Goal: Browse casually: Explore the website without a specific task or goal

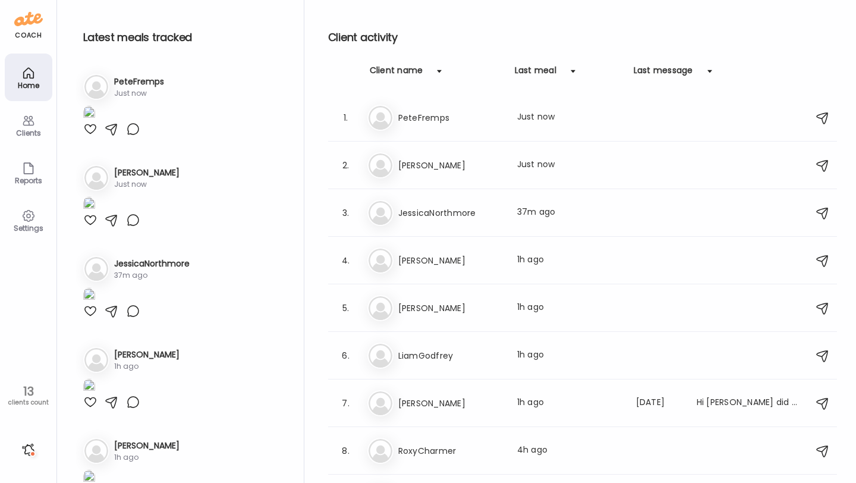
scroll to position [199, 0]
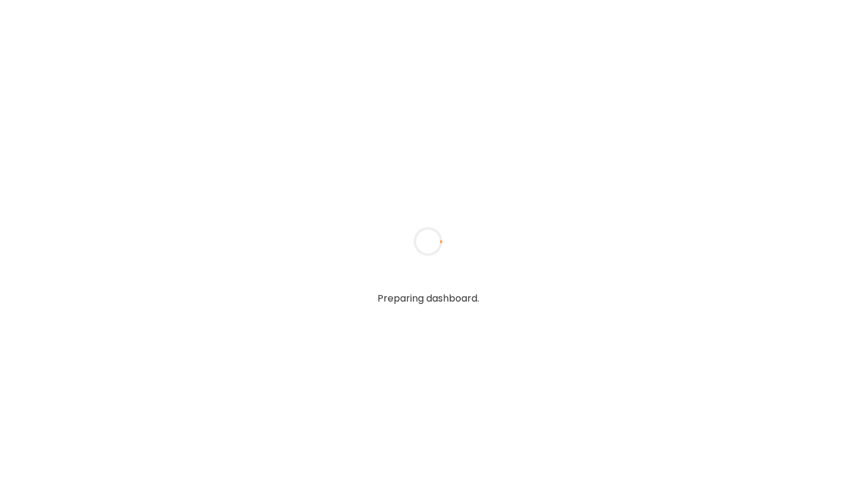
type input "**********"
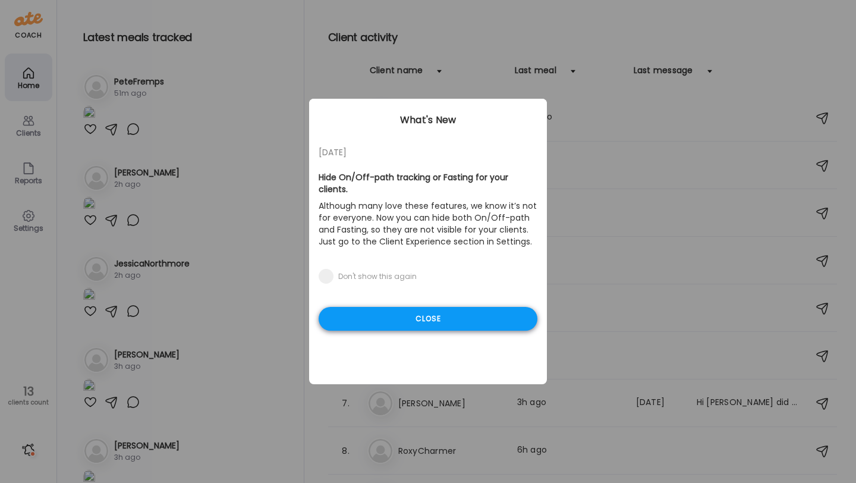
click at [384, 307] on div "Close" at bounding box center [428, 319] width 219 height 24
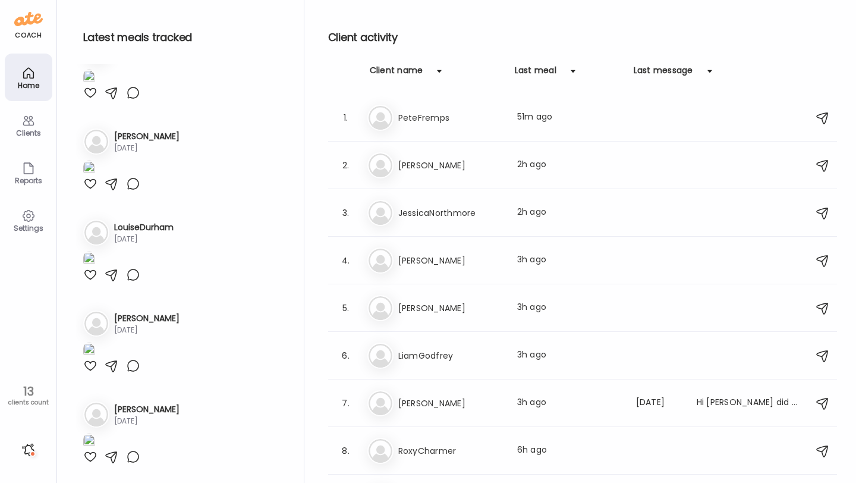
scroll to position [1547, 0]
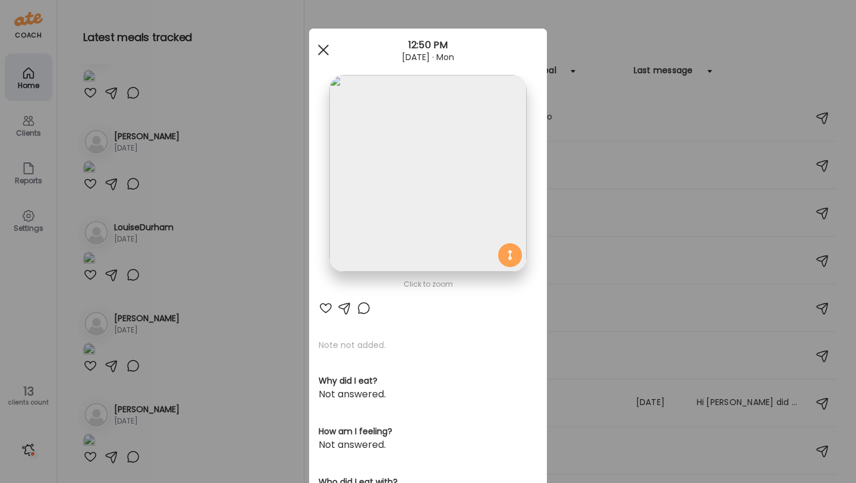
click at [329, 51] on div at bounding box center [323, 50] width 24 height 24
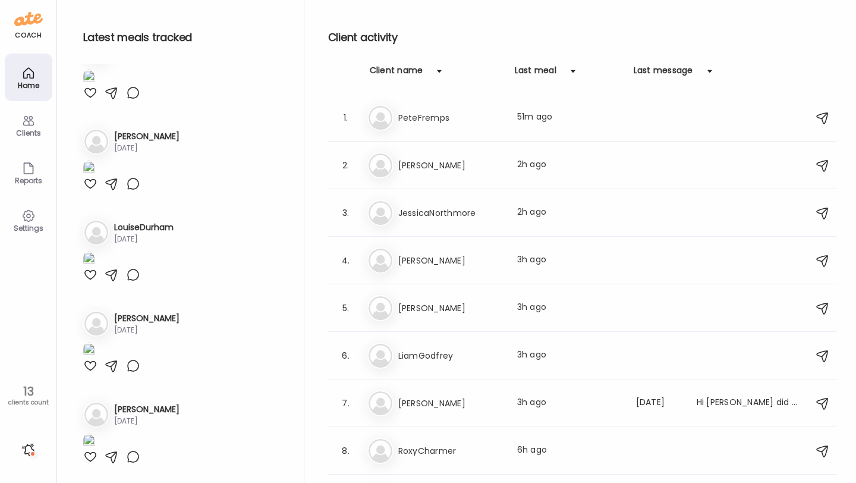
scroll to position [2456, 0]
click at [462, 107] on div "Pe PeteFremps Last meal: 51m ago" at bounding box center [584, 118] width 434 height 26
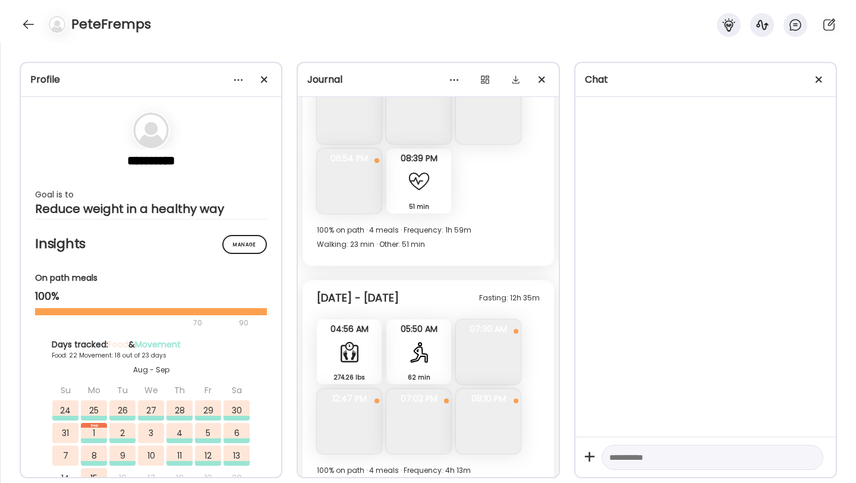
scroll to position [8526, 0]
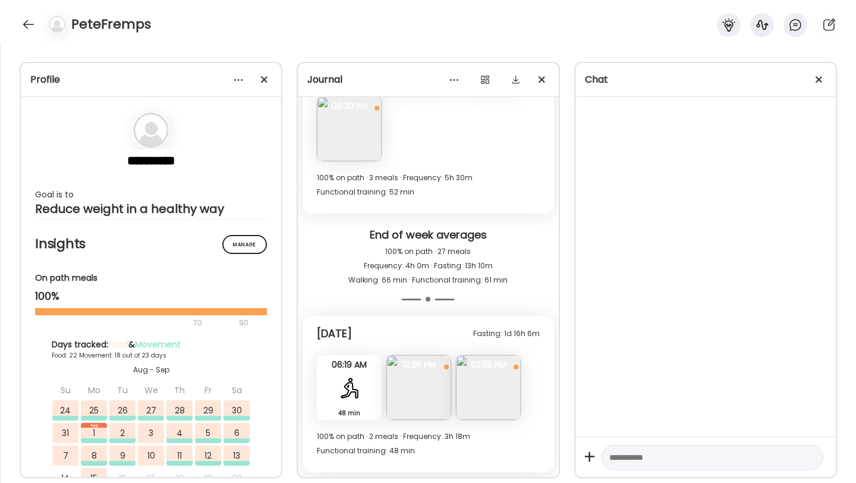
click at [433, 386] on img at bounding box center [418, 387] width 65 height 65
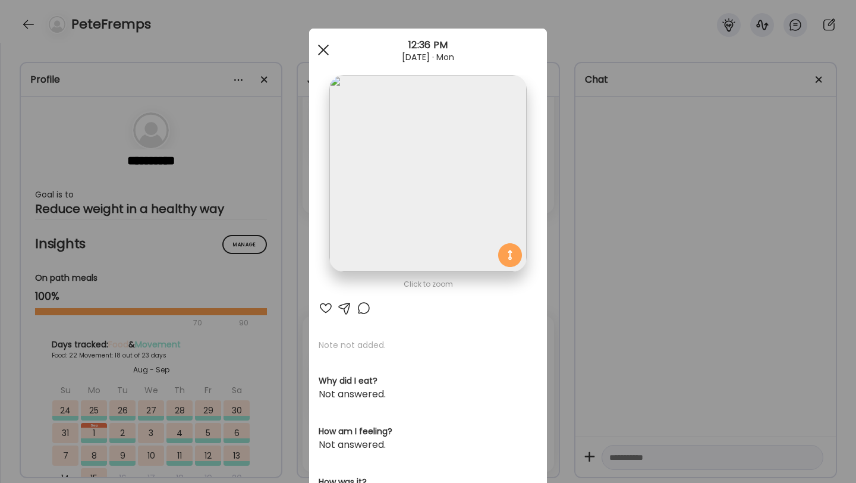
click at [323, 54] on div at bounding box center [323, 50] width 24 height 24
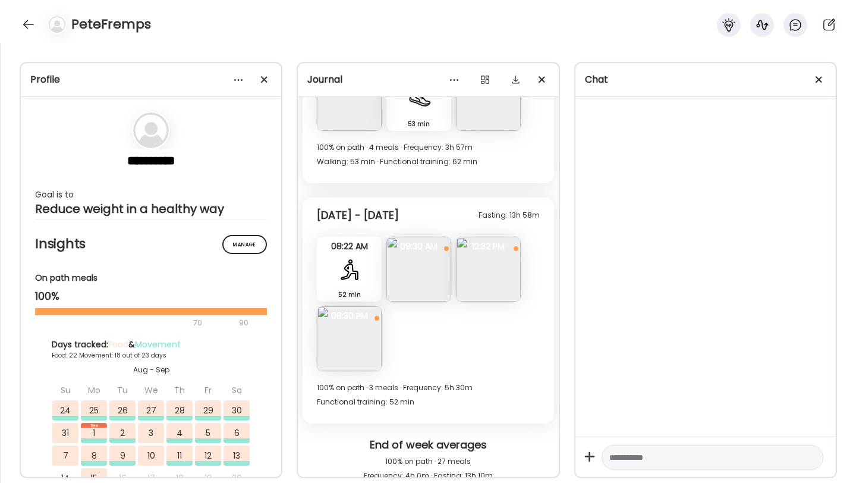
scroll to position [8318, 0]
click at [475, 278] on img at bounding box center [488, 267] width 65 height 65
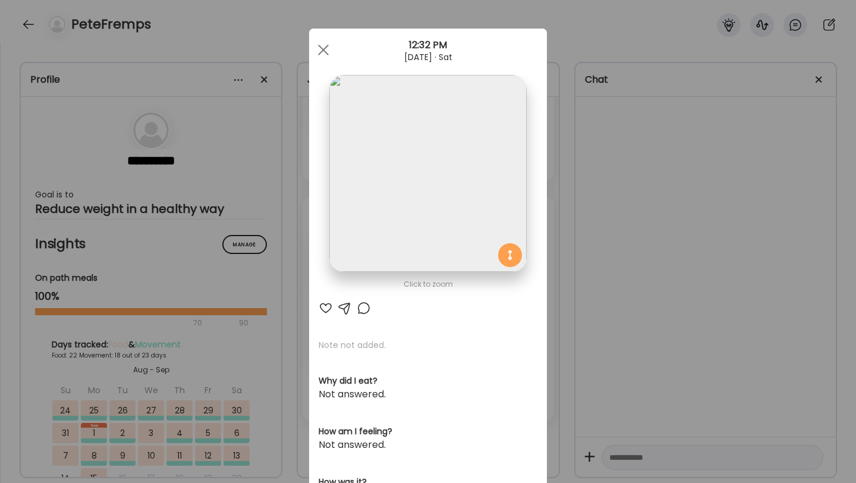
click at [382, 178] on img at bounding box center [427, 173] width 197 height 197
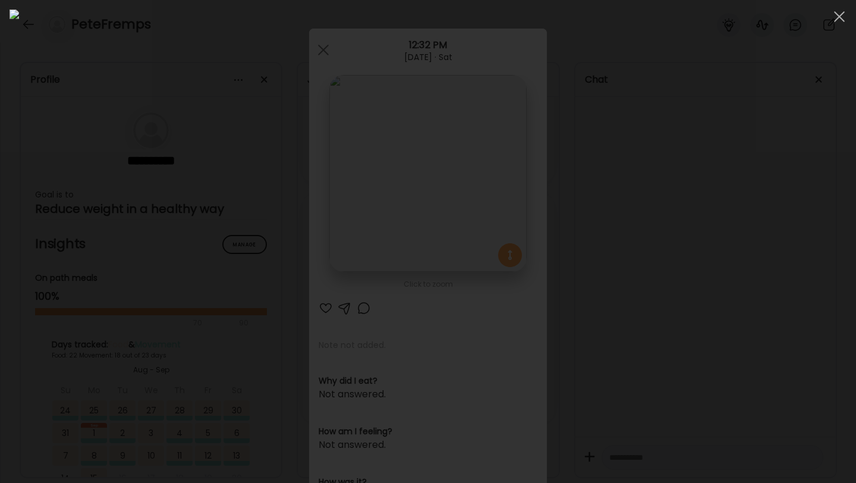
click at [381, 162] on img at bounding box center [428, 242] width 837 height 464
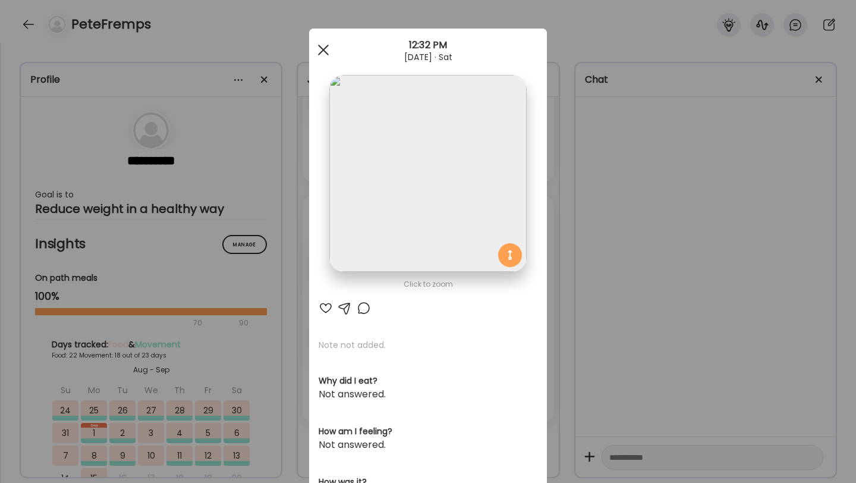
click at [325, 46] on div at bounding box center [323, 50] width 24 height 24
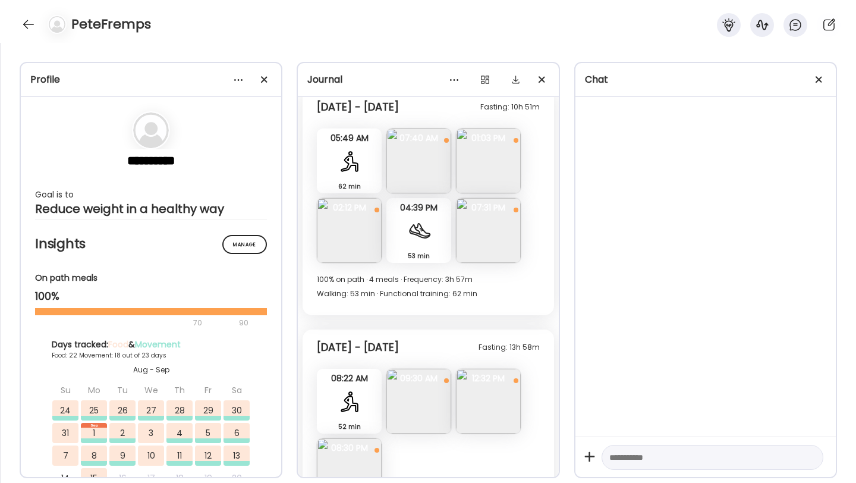
scroll to position [8184, 0]
click at [477, 230] on img at bounding box center [488, 229] width 65 height 65
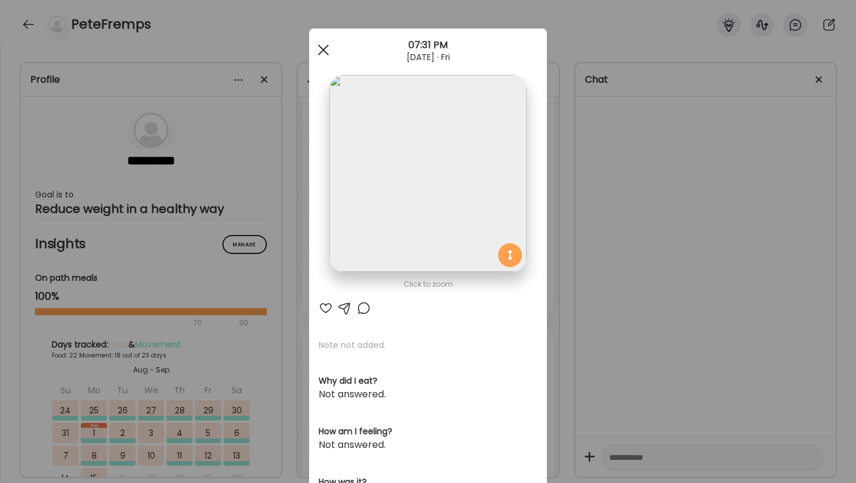
click at [319, 45] on span at bounding box center [323, 50] width 11 height 11
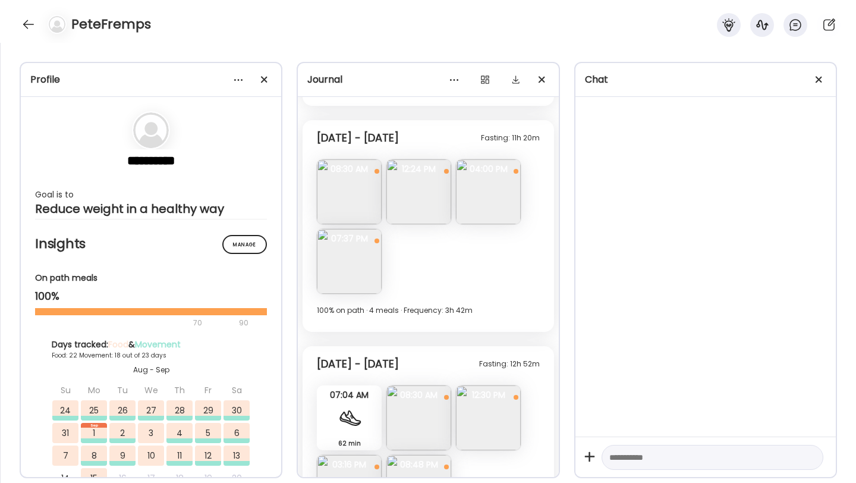
scroll to position [7686, 0]
